Goal: Task Accomplishment & Management: Manage account settings

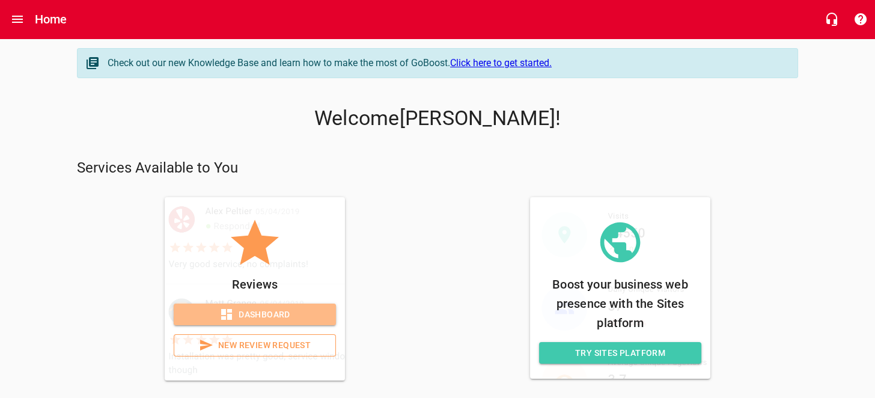
click at [279, 319] on span "Dashboard" at bounding box center [254, 314] width 143 height 15
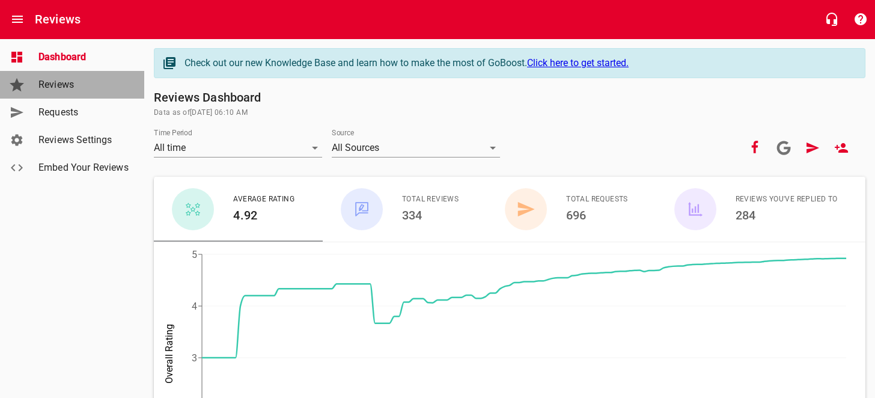
click at [67, 88] on span "Reviews" at bounding box center [83, 85] width 91 height 14
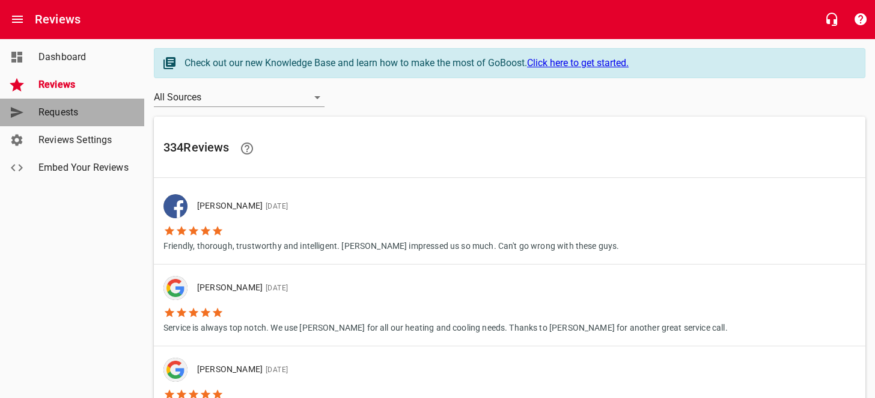
click at [92, 113] on span "Requests" at bounding box center [83, 112] width 91 height 14
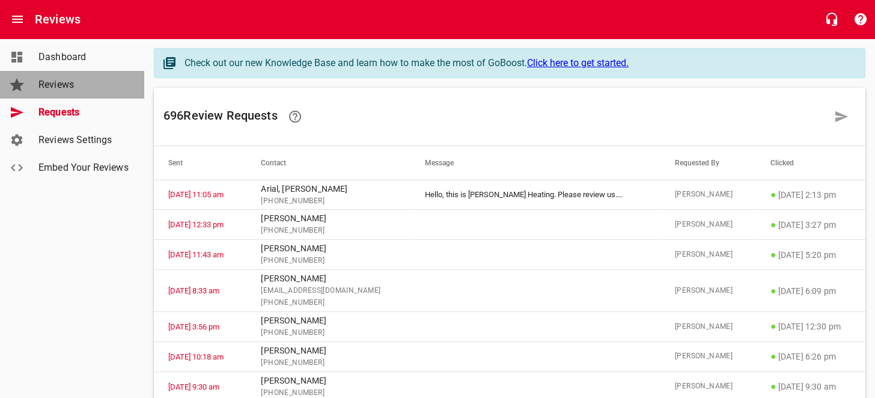
click at [98, 95] on link "Reviews" at bounding box center [72, 85] width 144 height 28
